Goal: Information Seeking & Learning: Learn about a topic

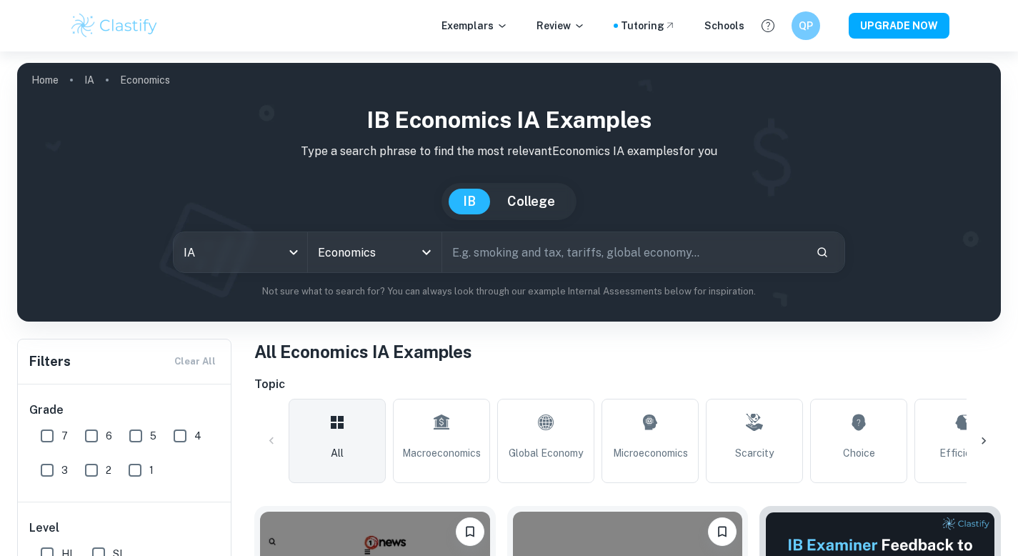
checkbox input "true"
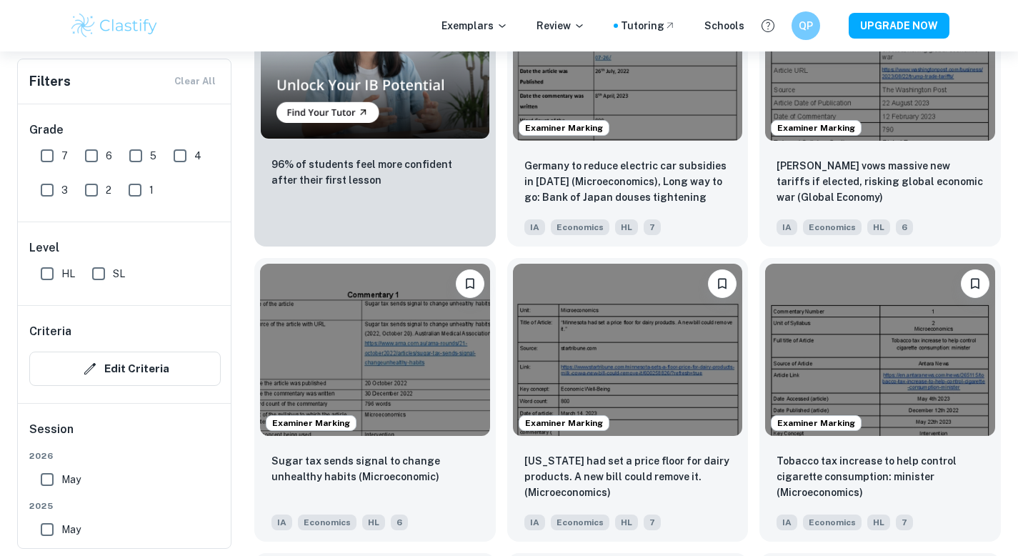
scroll to position [759, 0]
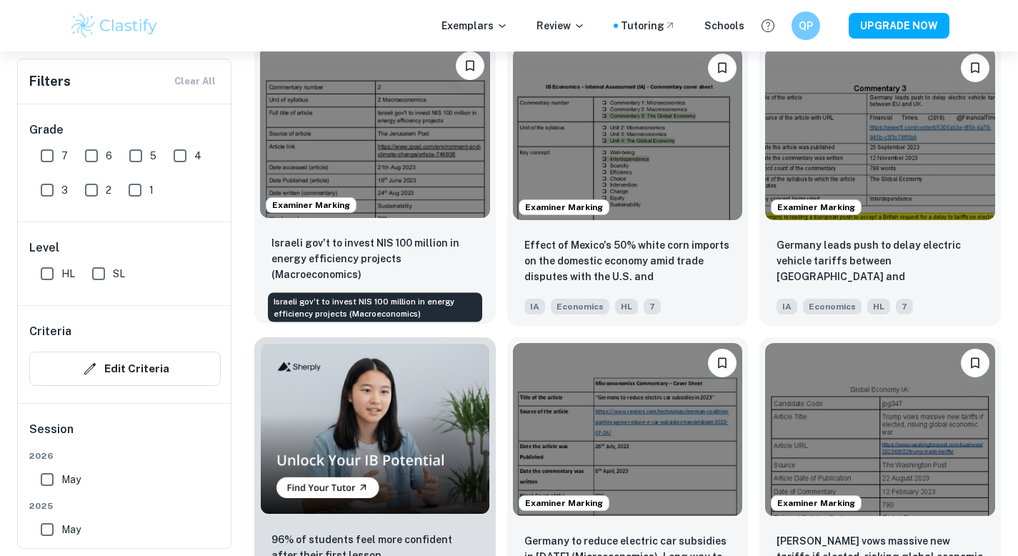
click at [415, 250] on p "Israeli gov't to invest NIS 100 million in energy efficiency projects (Macroeco…" at bounding box center [375, 258] width 207 height 47
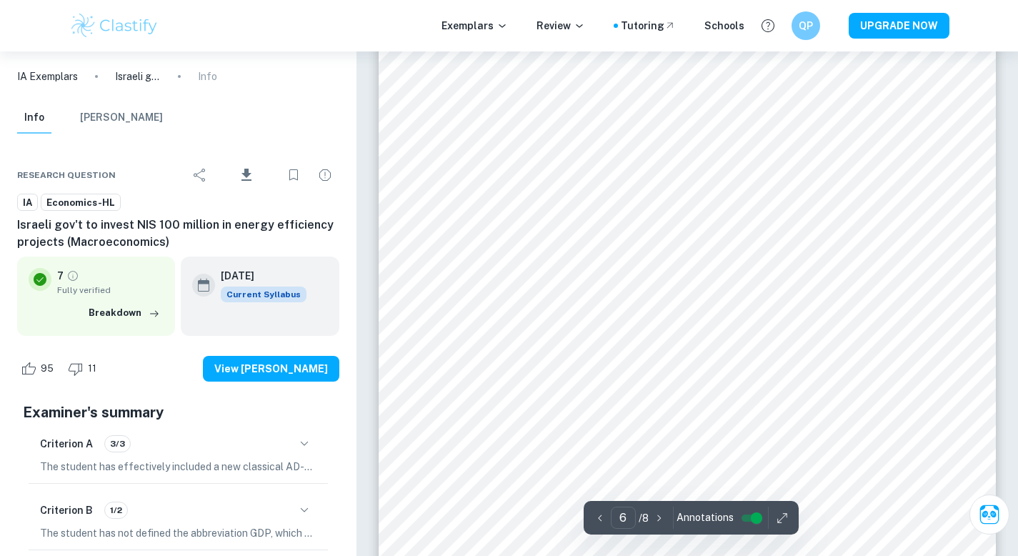
scroll to position [4933, 0]
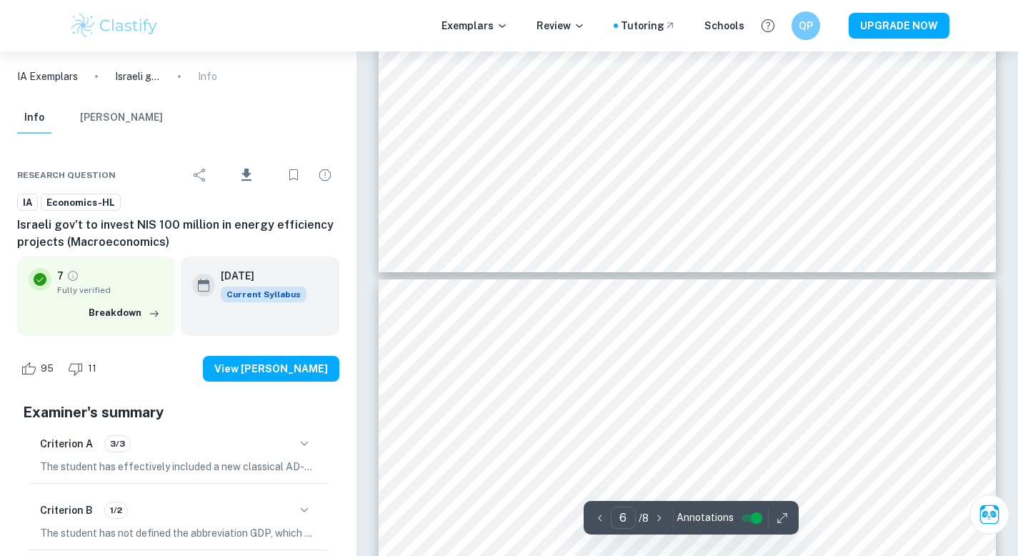
type input "7"
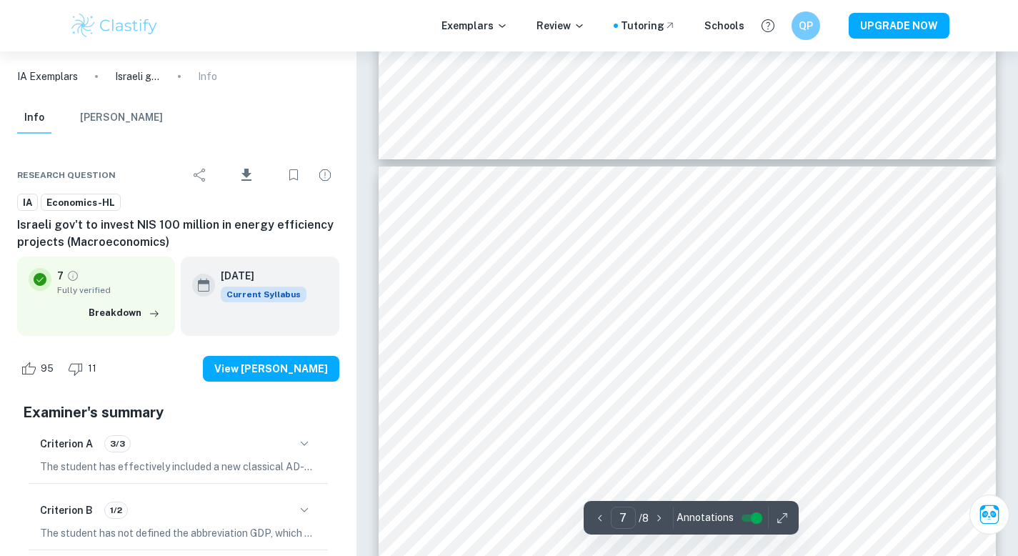
scroll to position [5642, 0]
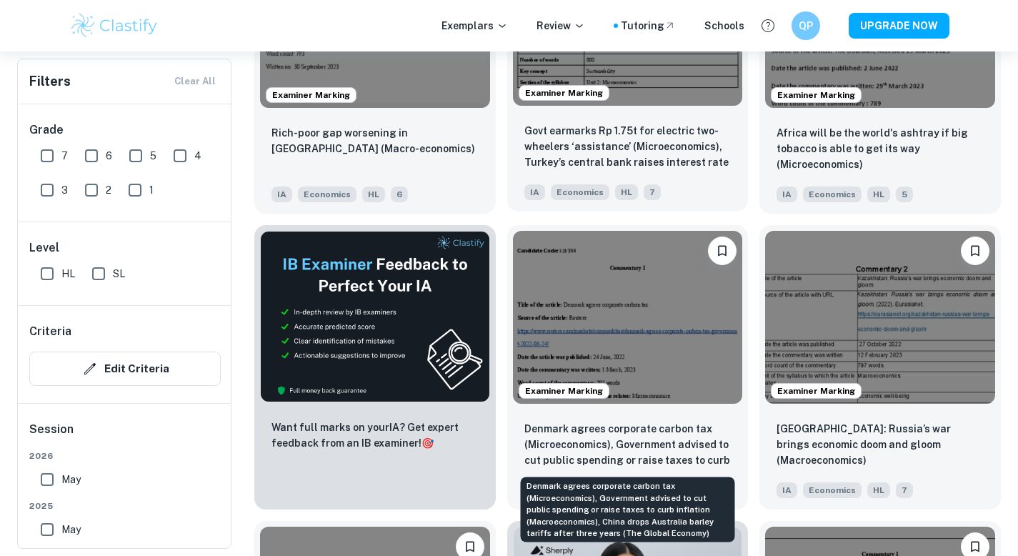
scroll to position [2072, 0]
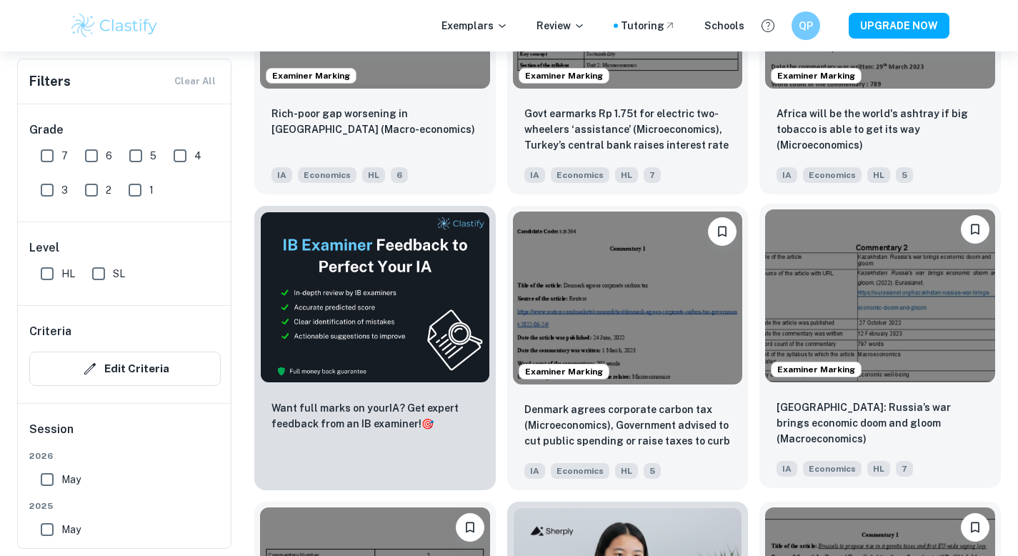
click at [893, 359] on img at bounding box center [880, 295] width 230 height 172
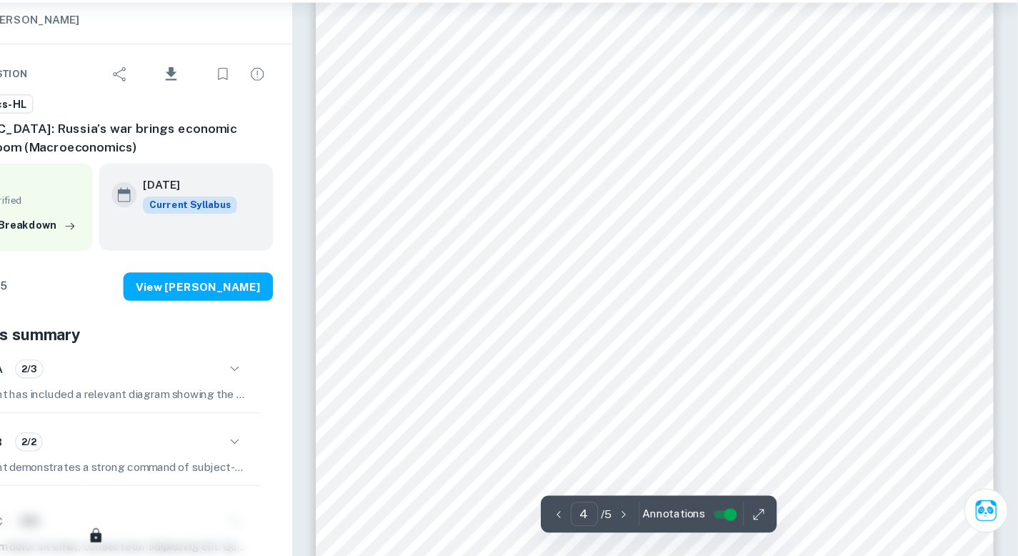
scroll to position [2893, 0]
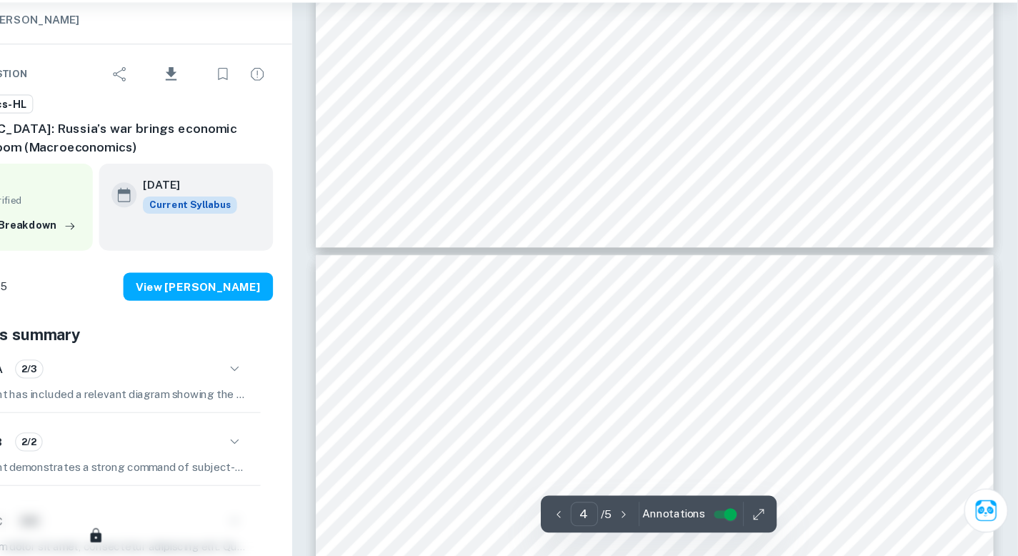
type input "5"
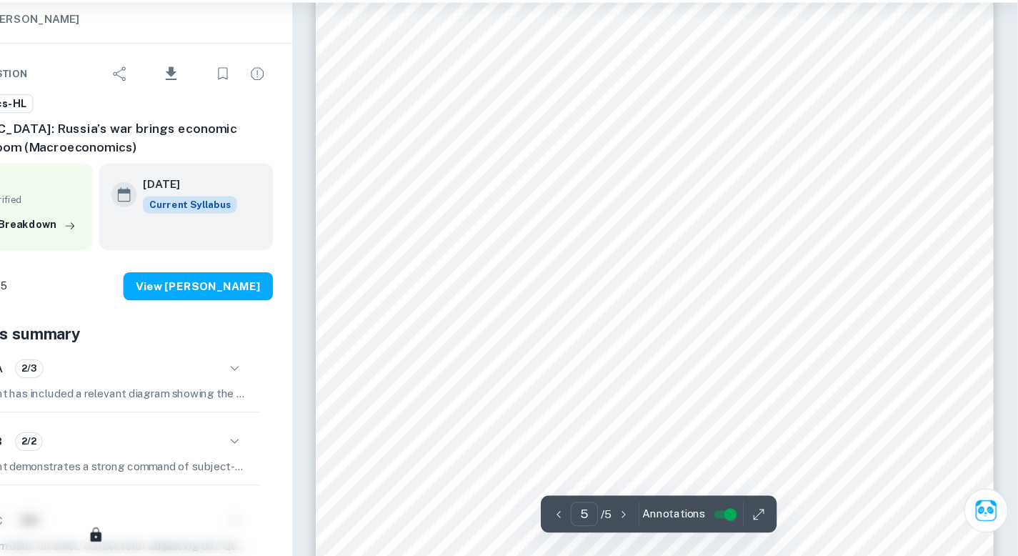
scroll to position [3594, 0]
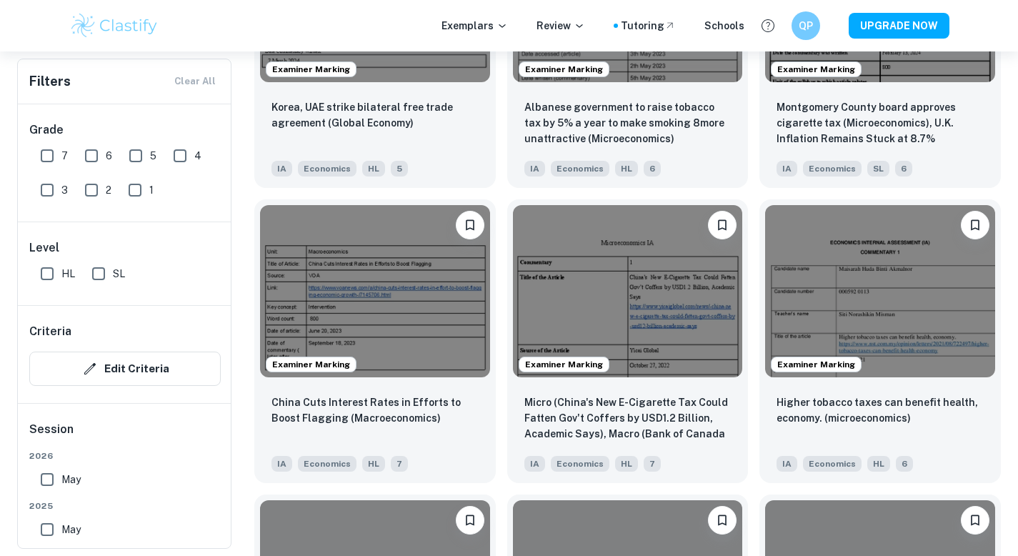
scroll to position [3105, 0]
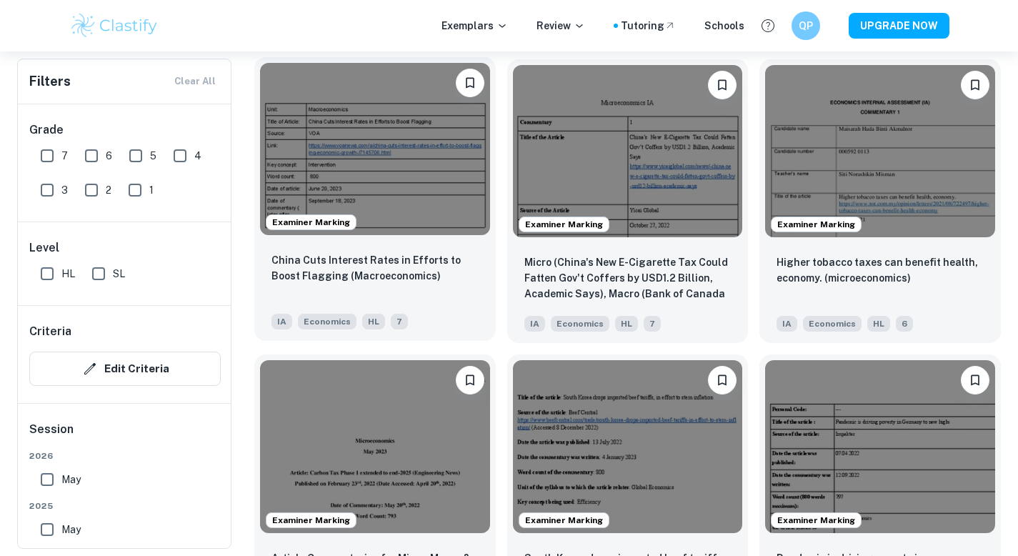
click at [297, 285] on div "China Cuts Interest Rates in Efforts to Boost Flagging (Macroeconomics)" at bounding box center [375, 276] width 207 height 49
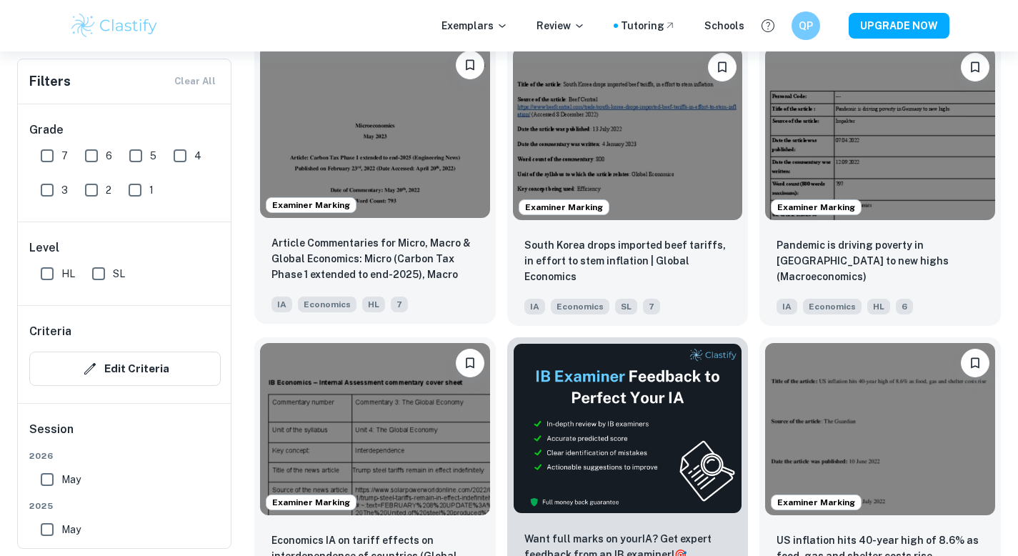
scroll to position [3419, 0]
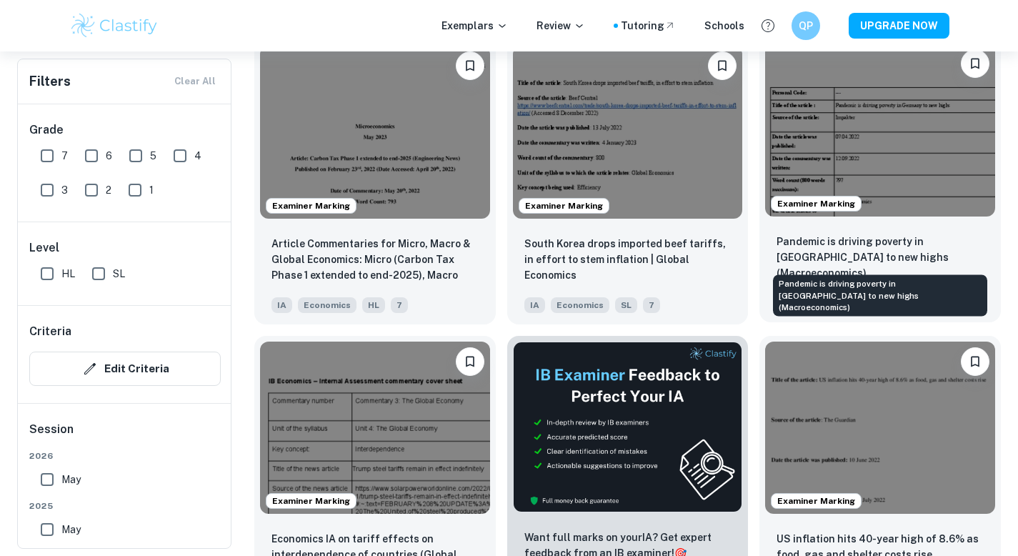
click at [808, 264] on p "Pandemic is driving poverty in [GEOGRAPHIC_DATA] to new highs (Macroeconomics)" at bounding box center [880, 257] width 207 height 47
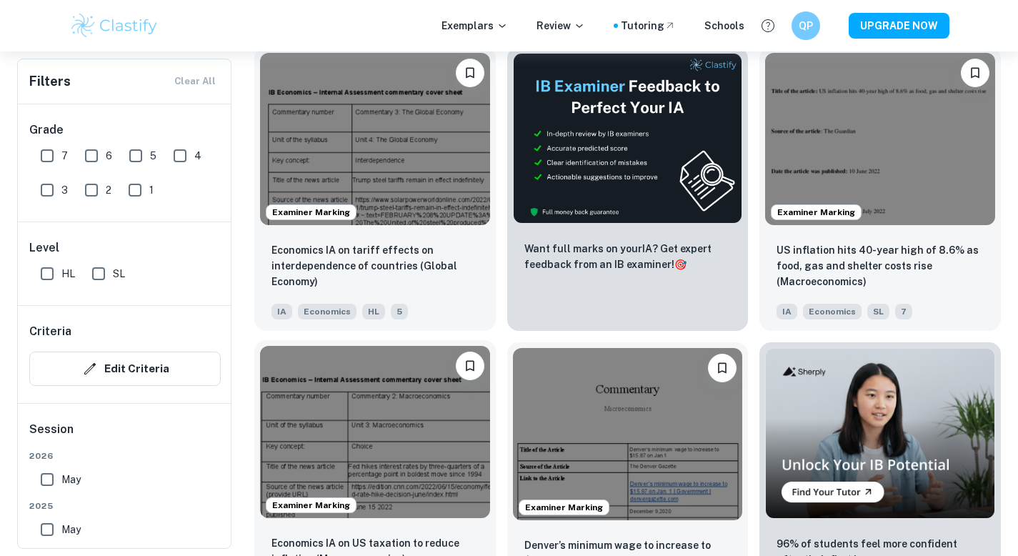
scroll to position [3714, 0]
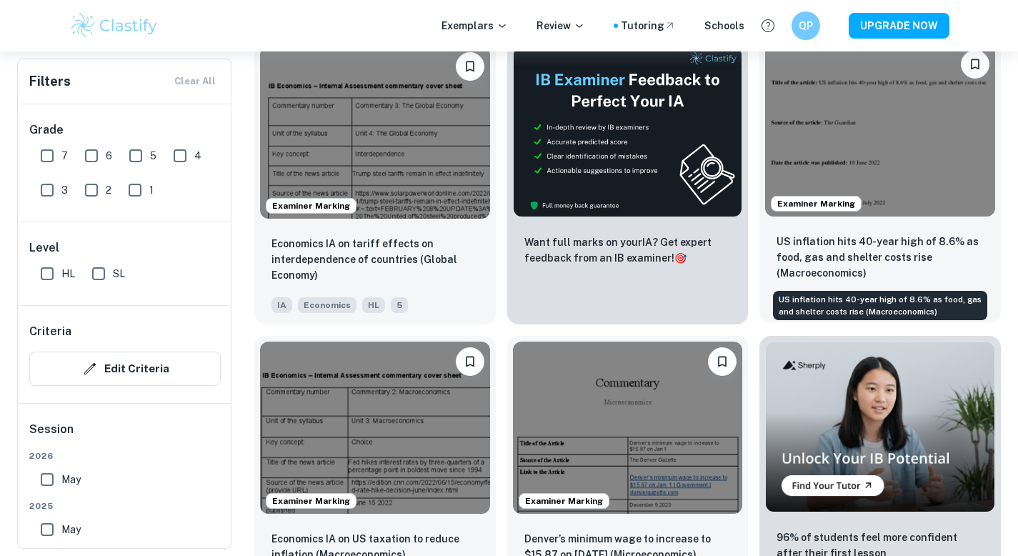
click at [808, 255] on p "US inflation hits 40-year high of 8.6% as food, gas and shelter costs rise (Mac…" at bounding box center [880, 257] width 207 height 47
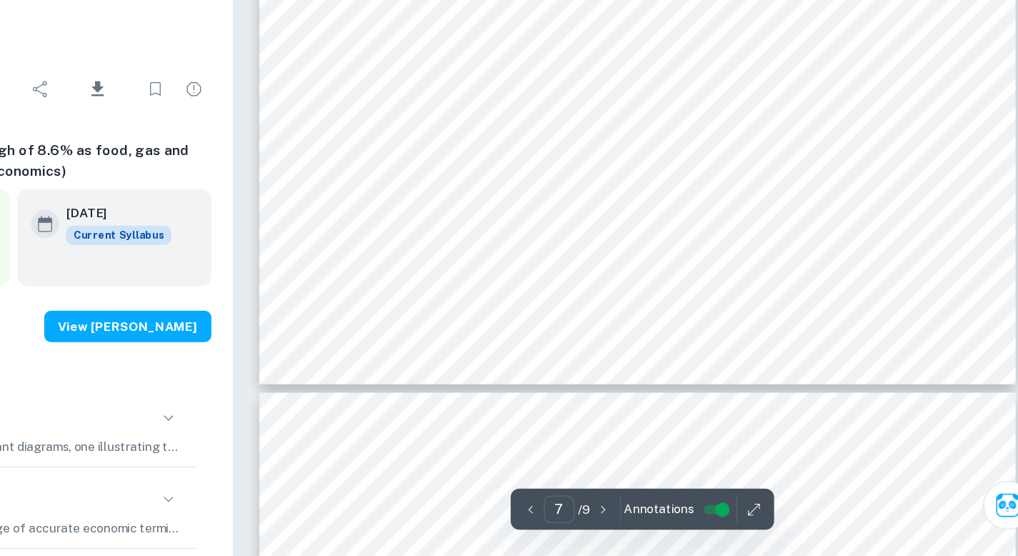
scroll to position [6003, 0]
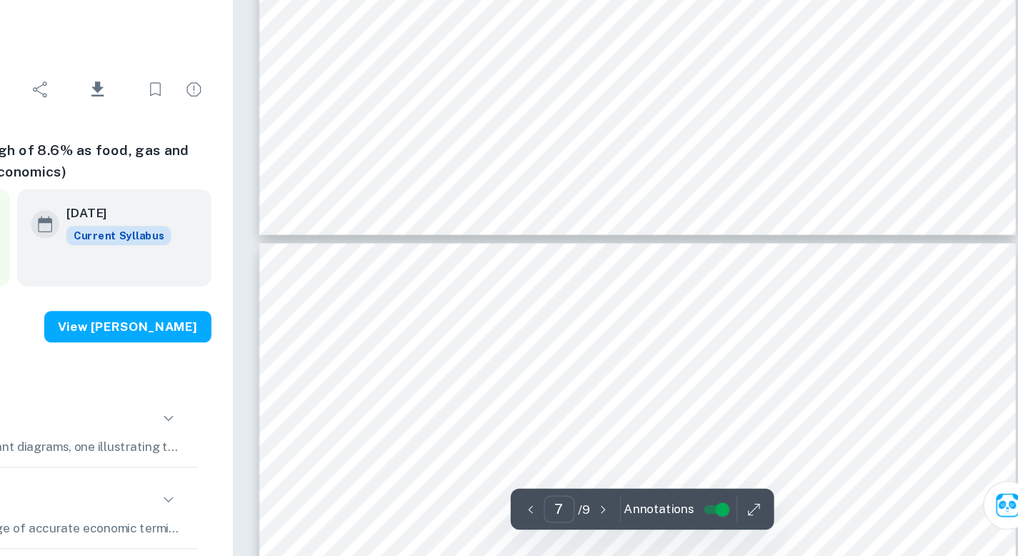
type input "8"
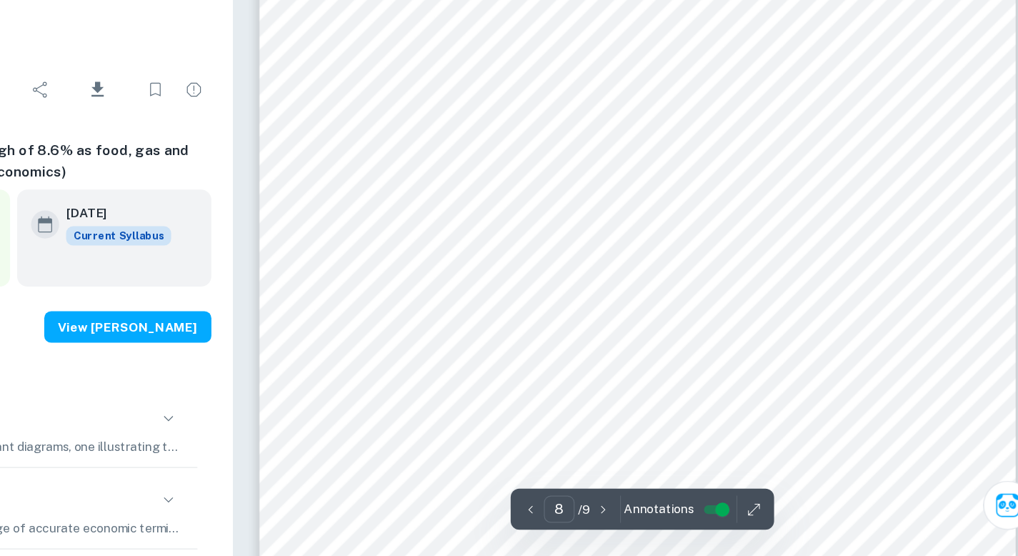
scroll to position [6518, 0]
